Goal: Information Seeking & Learning: Learn about a topic

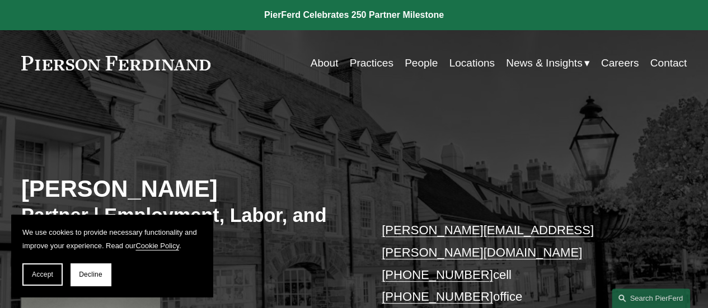
click at [378, 64] on link "Practices" at bounding box center [372, 63] width 44 height 21
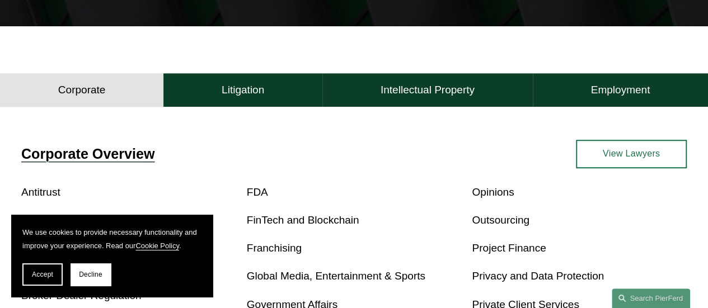
scroll to position [310, 0]
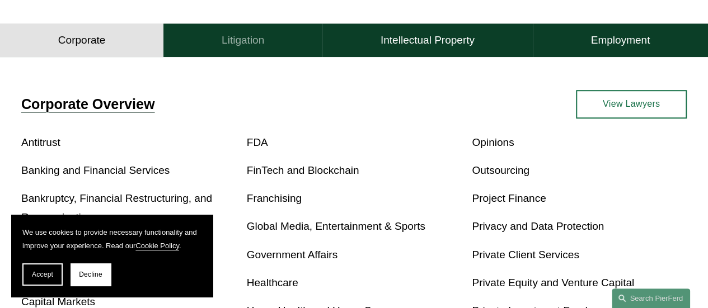
click at [250, 53] on button "Litigation" at bounding box center [242, 41] width 159 height 34
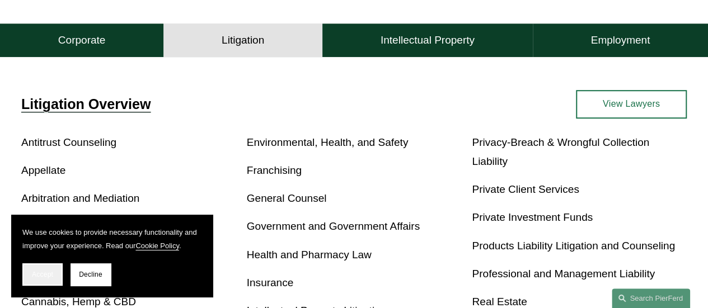
click at [43, 274] on span "Accept" at bounding box center [42, 275] width 21 height 8
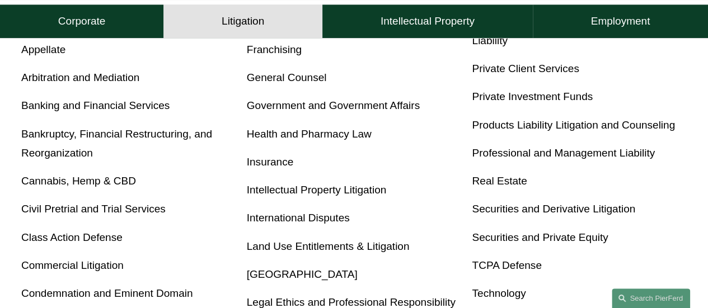
scroll to position [433, 0]
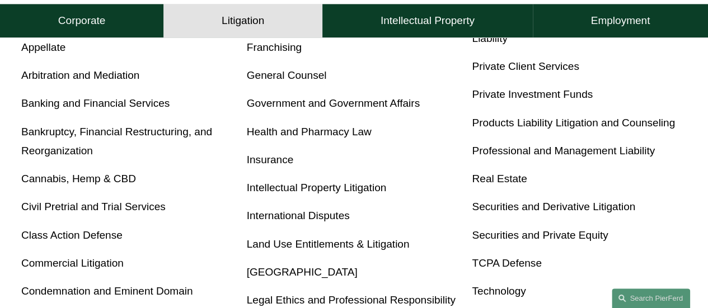
click at [100, 240] on link "Class Action Defense" at bounding box center [71, 236] width 101 height 12
